Goal: Information Seeking & Learning: Learn about a topic

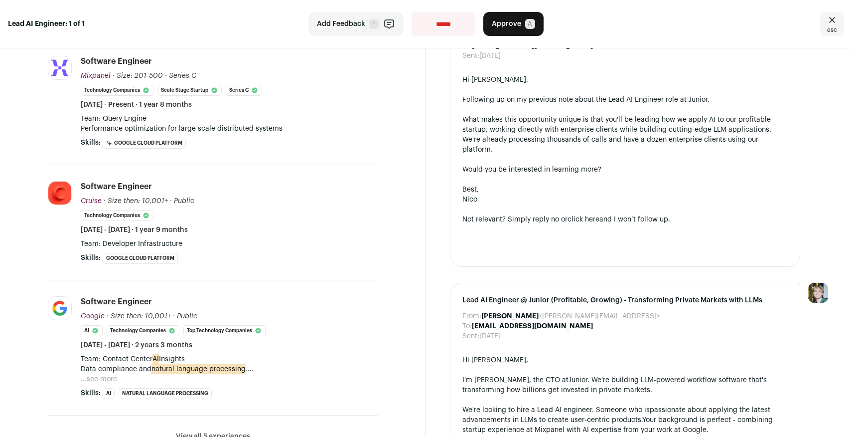
scroll to position [255, 0]
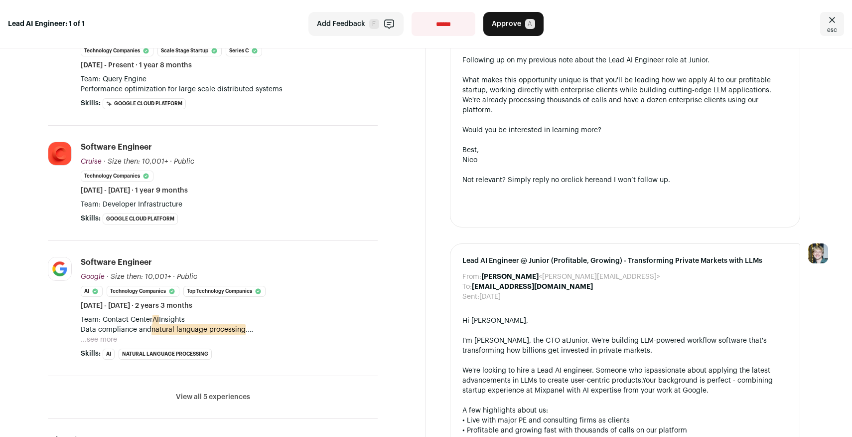
click at [107, 335] on button "...see more" at bounding box center [99, 339] width 36 height 10
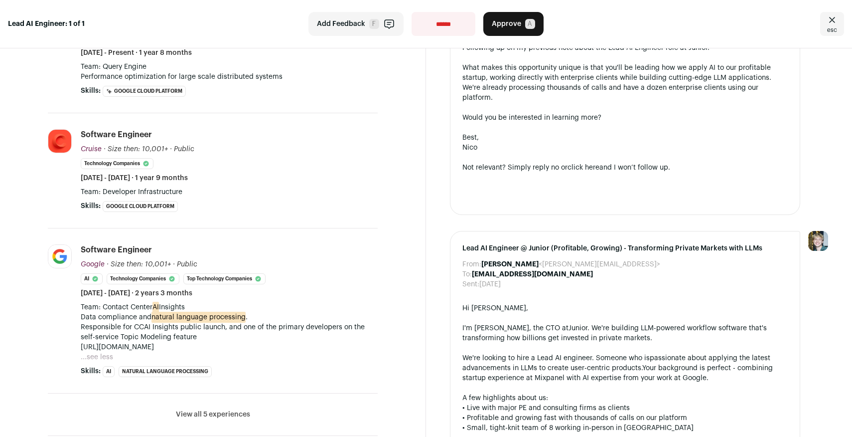
scroll to position [269, 0]
click at [112, 322] on p "Responsible for CCAI Insights public launch, and one of the primary developers …" at bounding box center [229, 331] width 297 height 20
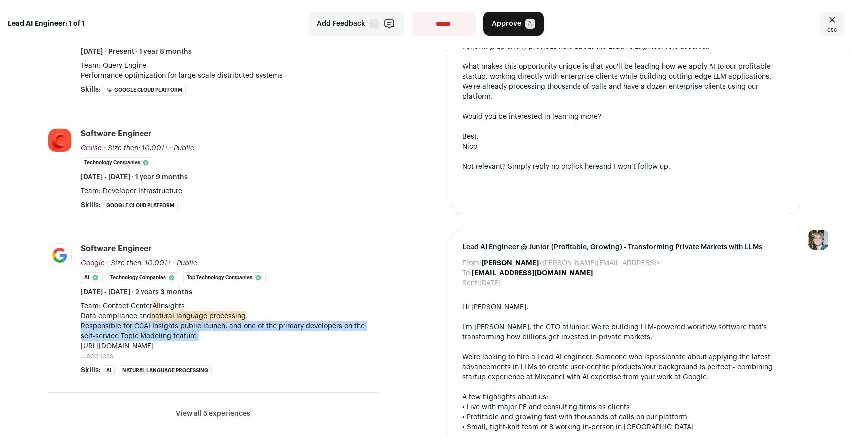
click at [112, 322] on p "Responsible for CCAI Insights public launch, and one of the primary developers …" at bounding box center [229, 331] width 297 height 20
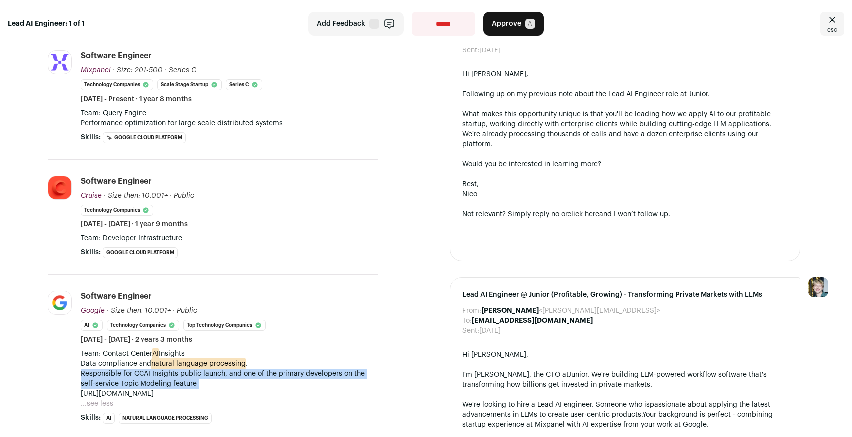
scroll to position [184, 0]
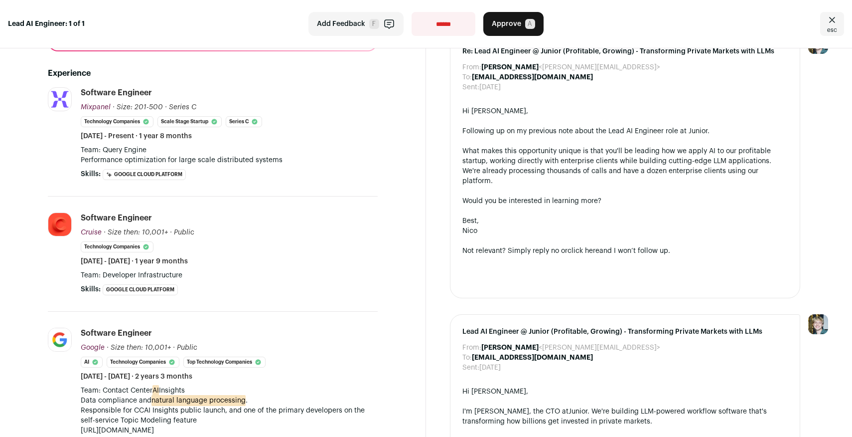
click at [197, 159] on p "Performance optimization for large scale distributed systems" at bounding box center [229, 160] width 297 height 10
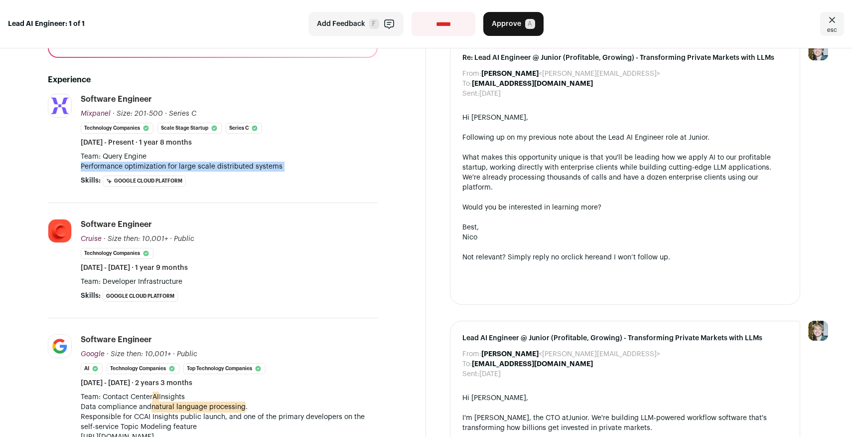
scroll to position [177, 0]
click at [197, 159] on p "Team: Query Engine" at bounding box center [229, 158] width 297 height 10
drag, startPoint x: 197, startPoint y: 159, endPoint x: 214, endPoint y: 172, distance: 21.7
click at [214, 172] on div "Team: Query Engine Performance optimization for large scale distributed systems" at bounding box center [229, 163] width 297 height 20
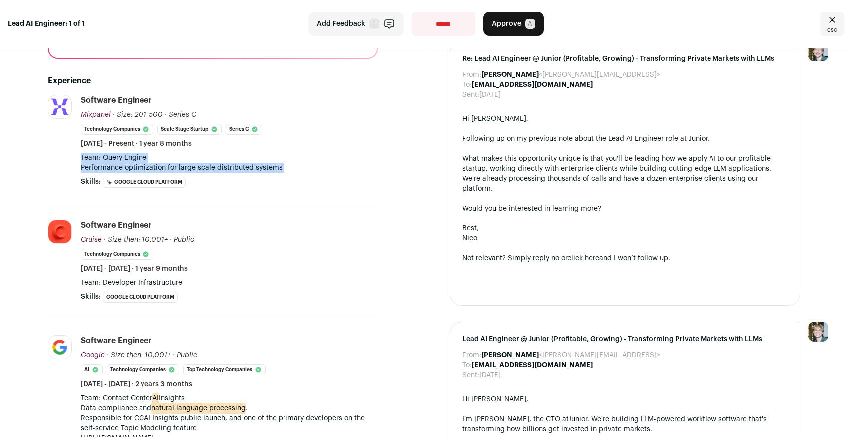
scroll to position [13, 0]
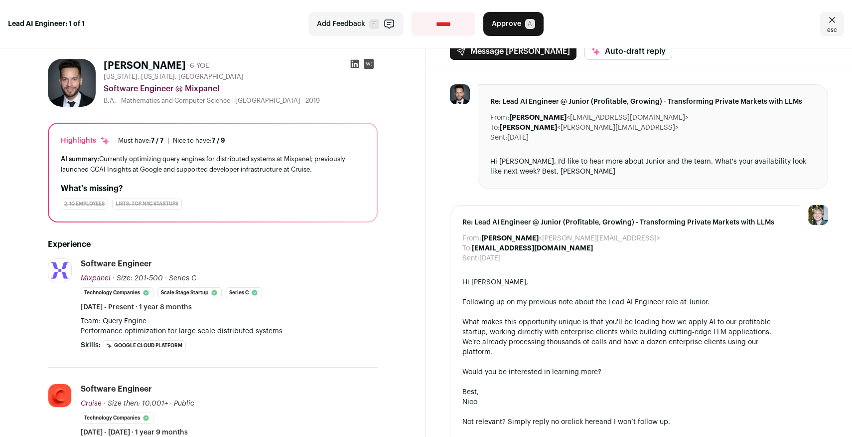
click at [214, 172] on div "AI summary: Currently optimizing query engines for distributed systems at Mixpa…" at bounding box center [213, 164] width 304 height 21
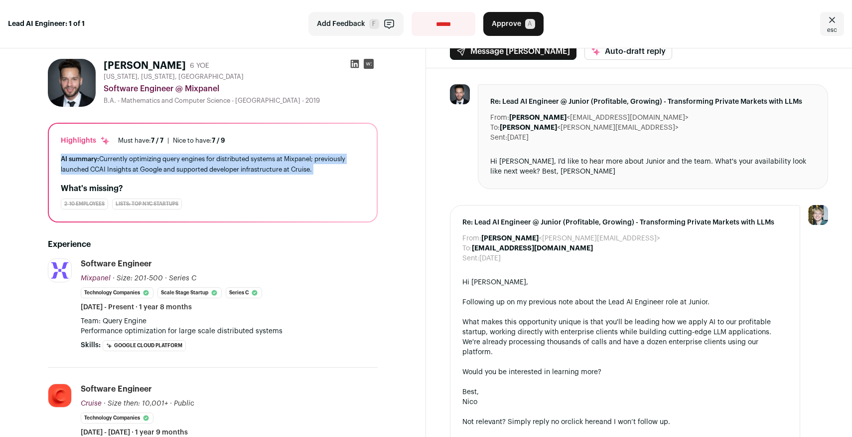
click at [214, 172] on div "AI summary: Currently optimizing query engines for distributed systems at Mixpa…" at bounding box center [213, 164] width 304 height 21
click at [354, 63] on icon at bounding box center [355, 64] width 10 height 10
